Goal: Check status: Check status

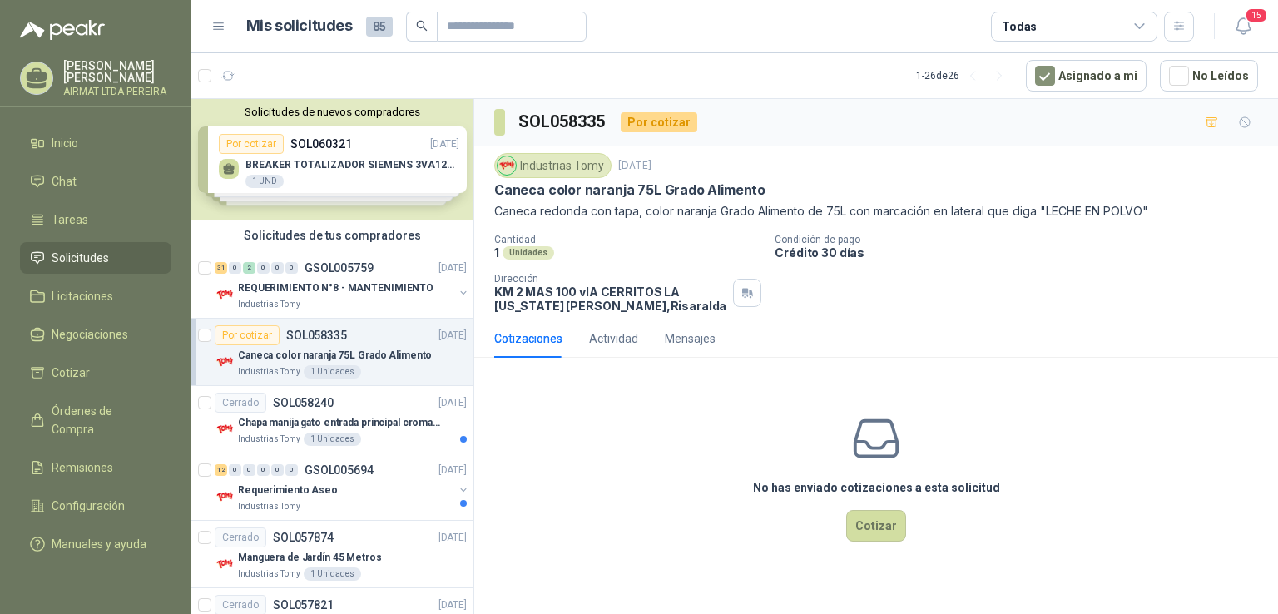
click at [136, 265] on li "Solicitudes" at bounding box center [95, 258] width 131 height 18
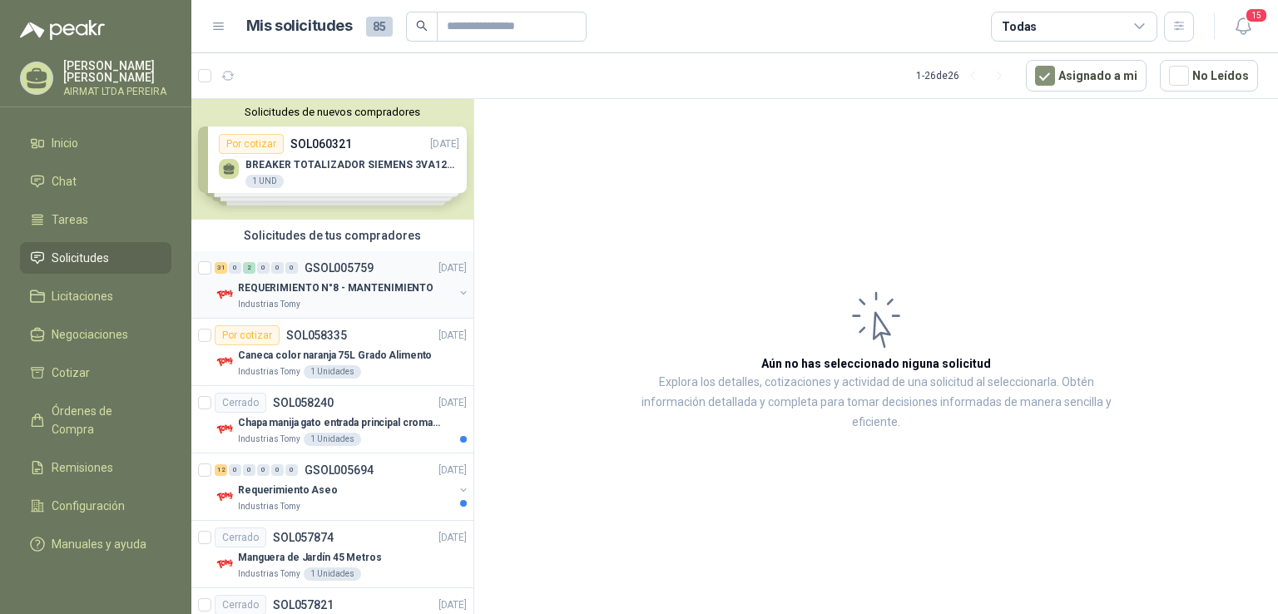
click at [276, 285] on p "REQUERIMIENTO N°8 - MANTENIMIENTO" at bounding box center [336, 288] width 196 height 16
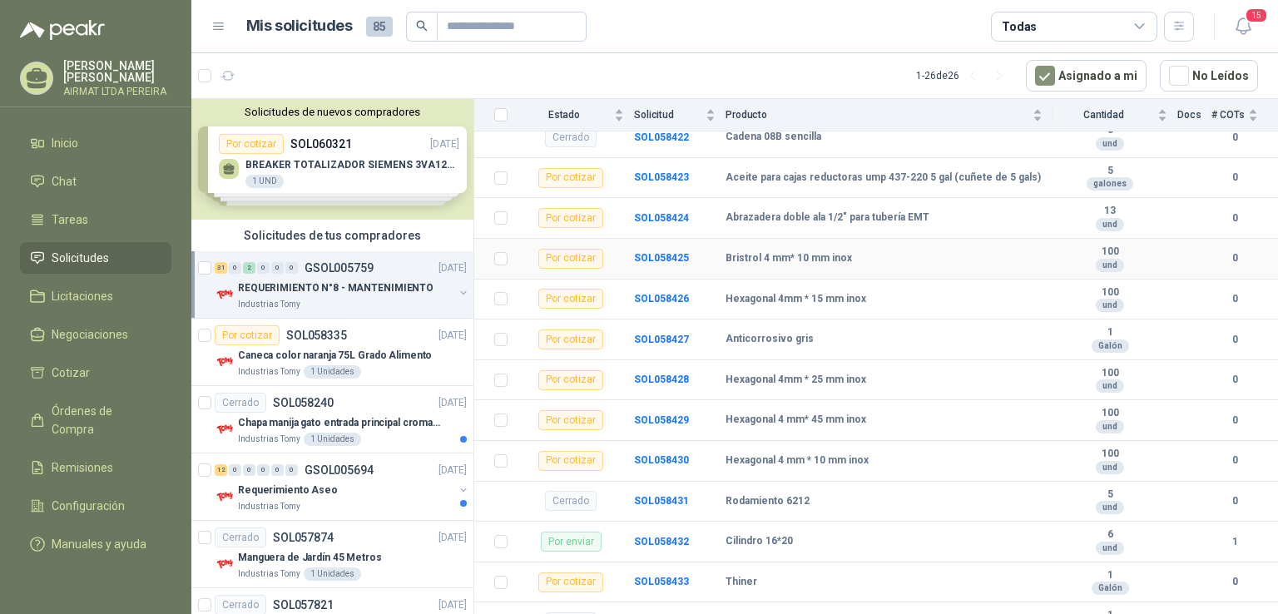
scroll to position [416, 0]
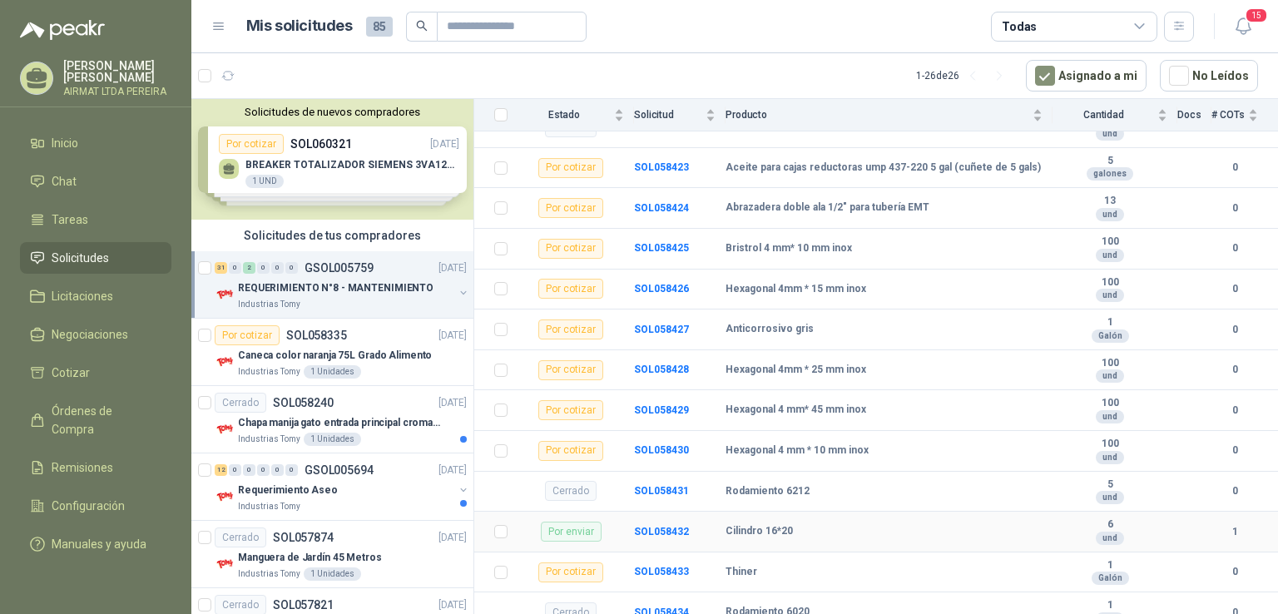
click at [834, 527] on div "Cilindro 16*20" at bounding box center [884, 531] width 317 height 13
click at [656, 534] on b "SOL058432" at bounding box center [661, 532] width 55 height 12
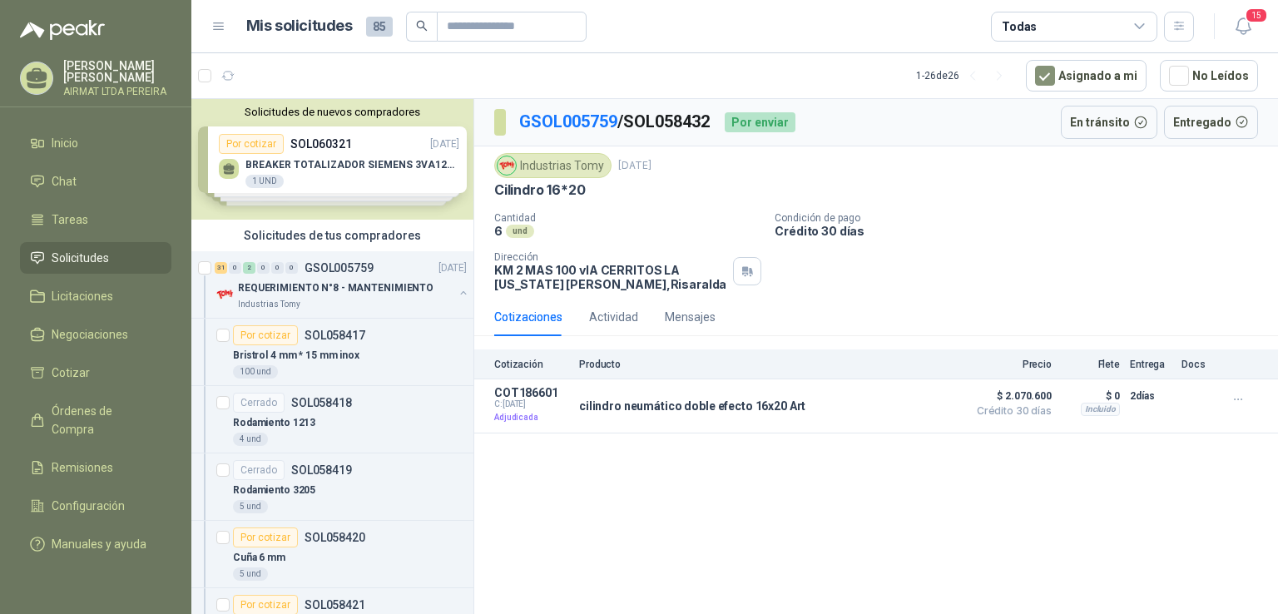
click at [103, 259] on link "Solicitudes" at bounding box center [95, 258] width 151 height 32
